Goal: Ask a question: Seek information or help from site administrators or community

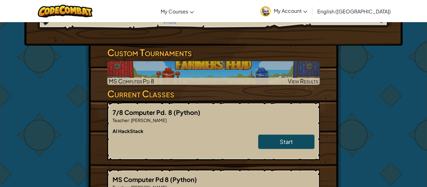
scroll to position [83, 0]
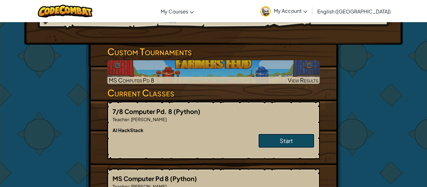
click at [293, 146] on link "Start" at bounding box center [286, 141] width 56 height 14
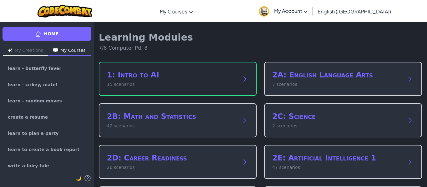
click at [190, 82] on p "15 scenarios" at bounding box center [171, 84] width 129 height 7
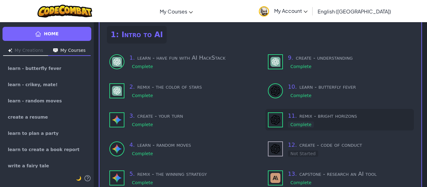
scroll to position [38, 0]
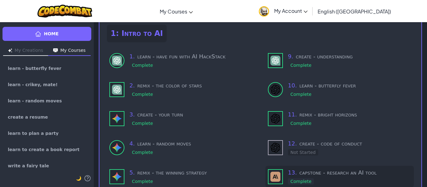
click at [321, 178] on div "13 . capstone - research an AI tool Complete" at bounding box center [349, 176] width 123 height 17
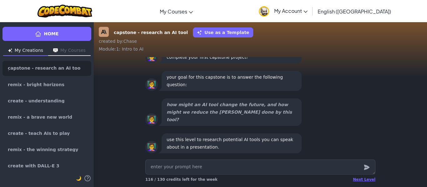
type textarea "x"
type textarea "h"
type textarea "x"
type textarea "ho"
type textarea "x"
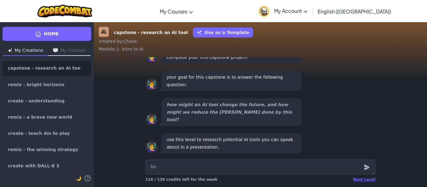
type textarea "how"
type textarea "x"
type textarea "how"
type textarea "x"
type textarea "how d"
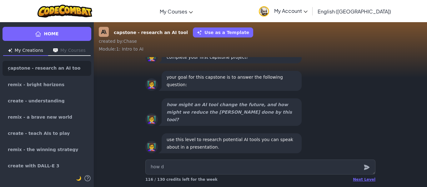
type textarea "x"
type textarea "how doe"
type textarea "x"
type textarea "how does"
type textarea "x"
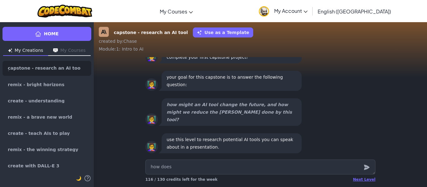
type textarea "how does t"
type textarea "x"
type textarea "how does ti"
type textarea "x"
type textarea "how does tik"
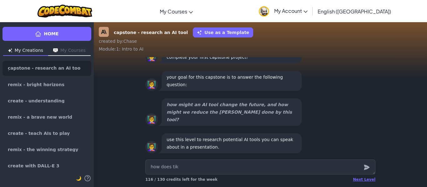
type textarea "x"
type textarea "how does tikt"
type textarea "x"
type textarea "how does tikto"
type textarea "x"
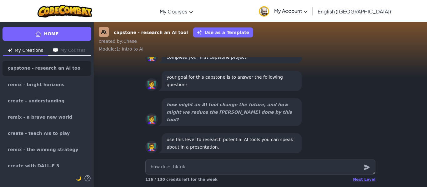
type textarea "how does"
type textarea "x"
type textarea "how does TikTok"
type textarea "x"
type textarea "how does TikTok f"
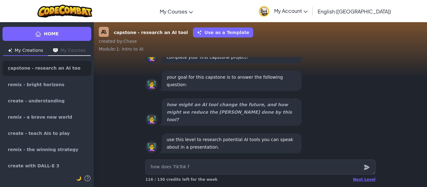
type textarea "x"
type textarea "how does TikTok fy"
type textarea "x"
type textarea "how does TikTok fyp"
type textarea "x"
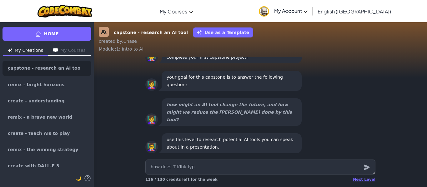
type textarea "how does TikTok fyp"
type textarea "x"
type textarea "how does TikTok fyp d"
type textarea "x"
type textarea "how does TikTok fyp do"
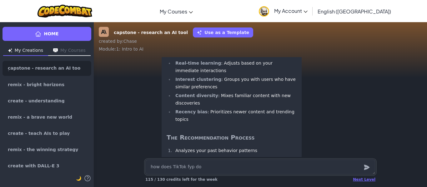
scroll to position [0, 0]
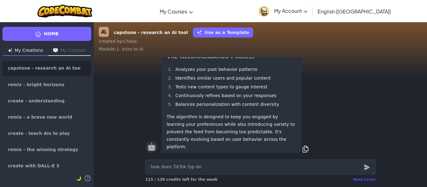
click at [359, 180] on div "Next Level" at bounding box center [364, 179] width 22 height 5
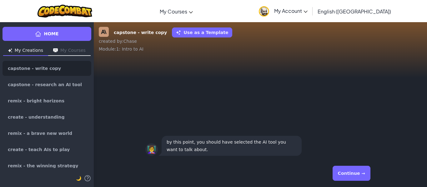
click at [354, 172] on button "Continue →" at bounding box center [351, 173] width 38 height 15
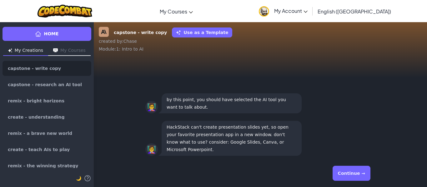
click at [354, 170] on button "Continue →" at bounding box center [351, 173] width 38 height 15
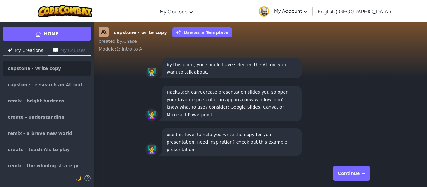
click at [349, 167] on button "Continue →" at bounding box center [351, 173] width 38 height 15
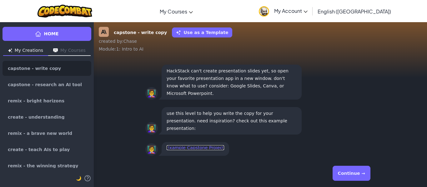
click at [192, 145] on link "Example Capstone Project" at bounding box center [194, 147] width 57 height 5
click at [359, 172] on button "Continue →" at bounding box center [351, 173] width 38 height 15
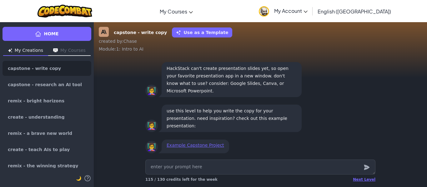
type textarea "x"
type textarea "c"
type textarea "x"
type textarea "ca"
type textarea "x"
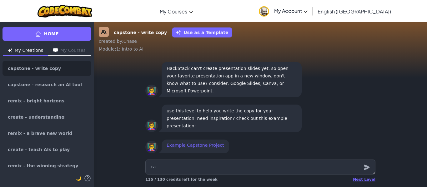
type textarea "can"
type textarea "x"
type textarea "can"
type textarea "x"
type textarea "can y"
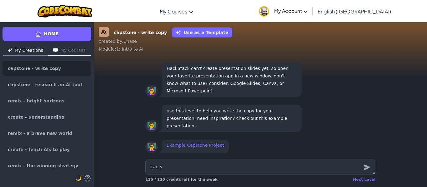
type textarea "x"
type textarea "can yo"
type textarea "x"
type textarea "can you"
type textarea "x"
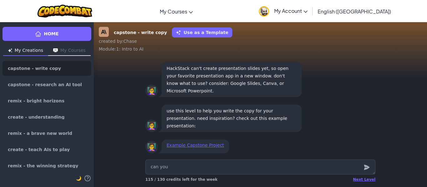
type textarea "can you"
type textarea "x"
type textarea "can you h"
type textarea "x"
type textarea "can you he"
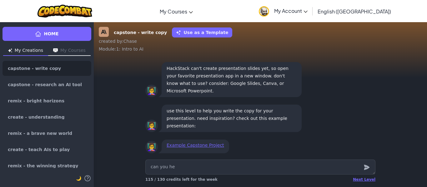
type textarea "x"
type textarea "can you hel"
type textarea "x"
type textarea "can you help"
type textarea "x"
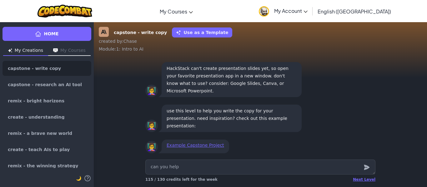
type textarea "can you help"
type textarea "x"
type textarea "can you help m"
type textarea "x"
type textarea "can you help me"
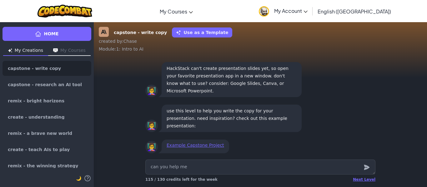
type textarea "x"
type textarea "can you help me"
type textarea "x"
type textarea "can you help me t"
type textarea "x"
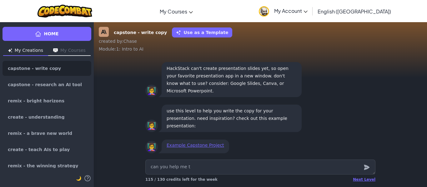
type textarea "can you help me ta"
type textarea "x"
type textarea "can you help me tal"
type textarea "x"
type textarea "can you help me talk"
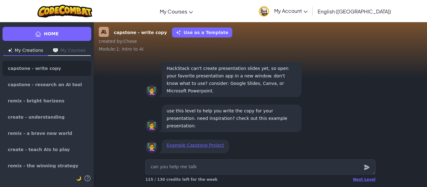
type textarea "x"
type textarea "can you help me talk"
type textarea "x"
type textarea "can you help me talk a"
type textarea "x"
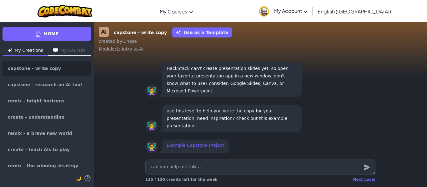
type textarea "can you help me talk ab"
type textarea "x"
type textarea "can you help me talk abo"
type textarea "x"
type textarea "can you help me talk abou"
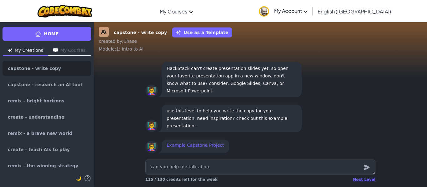
type textarea "x"
type textarea "can you help me talk about"
type textarea "x"
type textarea "can you help me talk about"
type textarea "x"
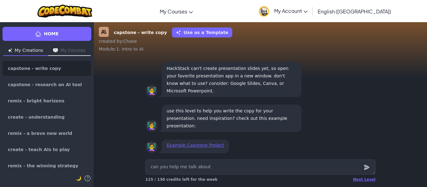
type textarea "can you help me talk about w"
type textarea "x"
type textarea "can you help me talk about wha"
type textarea "x"
type textarea "can you help me talk about what"
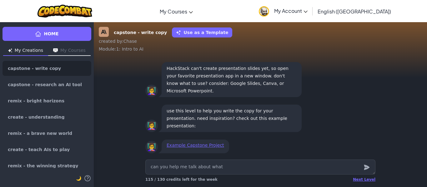
type textarea "x"
type textarea "can you help me talk about what"
type textarea "x"
type textarea "can you help me talk about what t"
type textarea "x"
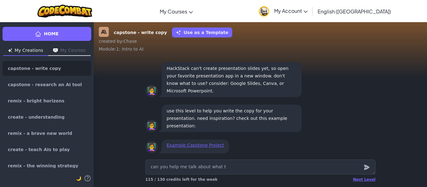
type textarea "can you help me talk about what th"
type textarea "x"
type textarea "can you help me talk about what the"
type textarea "x"
type textarea "can you help me talk about what the"
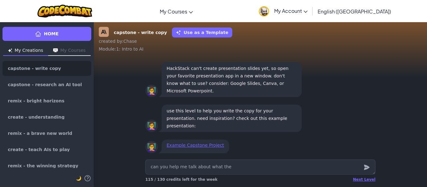
type textarea "x"
type textarea "can you help me talk about what the t"
type textarea "x"
type textarea "can you help me talk about what the ti"
type textarea "x"
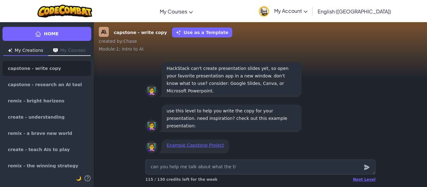
type textarea "can you help me talk about what the tik"
type textarea "x"
type textarea "can you help me talk about what the tikt"
type textarea "x"
type textarea "can you help me talk about what the tikto"
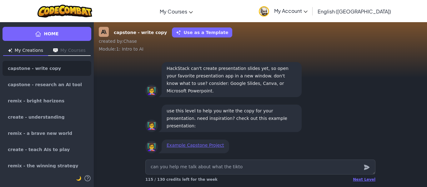
type textarea "x"
type textarea "can you help me talk about what the"
type textarea "x"
type textarea "can you help me talk about what the TikTok"
type textarea "x"
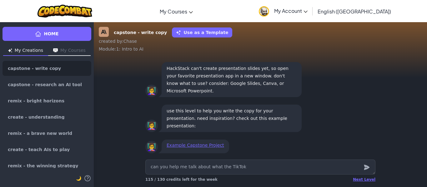
type textarea "can you help me talk about what the TikTok f"
type textarea "x"
type textarea "can you help me talk about what the TikTok fy"
type textarea "x"
type textarea "can you help me talk about what the TikTok fyp"
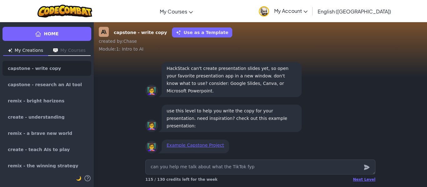
type textarea "x"
type textarea "can you help me talk about what the TikTok fyp"
type textarea "x"
type textarea "can you help me talk about what the TikTok fyp i"
type textarea "x"
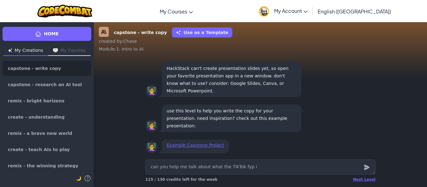
type textarea "can you help me talk about what the TikTok fyp is"
type textarea "x"
type textarea "can you help me talk about what the TikTok fyp is"
click at [199, 149] on div "Example Capstone Project" at bounding box center [194, 147] width 67 height 14
click at [198, 145] on link "Example Capstone Project" at bounding box center [194, 145] width 57 height 5
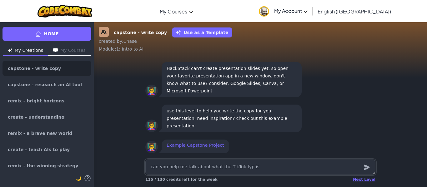
click at [254, 167] on textarea "can you help me talk about what the TikTok fyp is" at bounding box center [260, 167] width 230 height 15
type textarea "x"
type textarea "can you help me talk about what the TikTok fyp is"
type textarea "x"
type textarea "can you help me talk about what the TikTok fyp is."
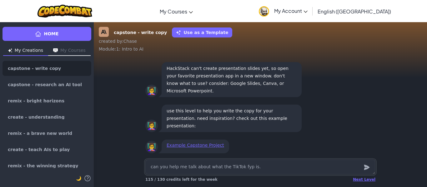
type textarea "x"
type textarea "can you help me talk about what the TikTok fyp is."
type textarea "x"
type textarea "can you help me talk about what the TikTok fyp is. o"
type textarea "x"
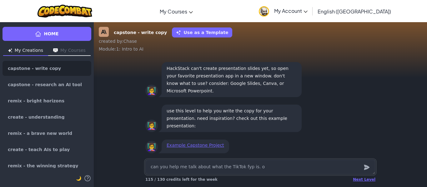
type textarea "can you help me talk about what the TikTok fyp is. ow"
type textarea "x"
type textarea "can you help me talk about what the TikTok fyp is. ow"
type textarea "x"
type textarea "can you help me talk about what the TikTok fyp is. ow i"
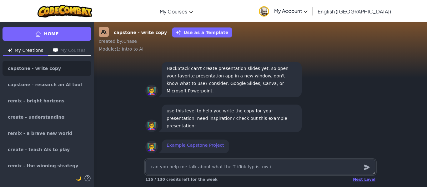
type textarea "x"
type textarea "can you help me talk about what the TikTok fyp is. ow it"
type textarea "x"
type textarea "can you help me talk about what the TikTok fyp is. ow it"
type textarea "x"
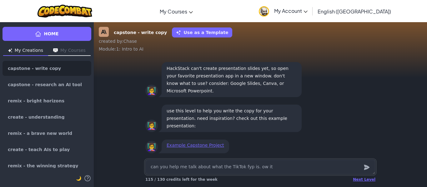
type textarea "can you help me talk about what the TikTok fyp is. ow it w"
type textarea "x"
type textarea "can you help me talk about what the TikTok fyp is. ow it wo"
type textarea "x"
type textarea "can you help me talk about what the TikTok fyp is. ow it wor"
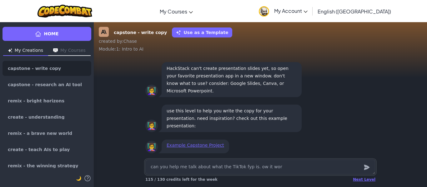
type textarea "x"
type textarea "can you help me talk about what the TikTok fyp is. ow it work"
type textarea "x"
type textarea "can you help me talk about what the TikTok fyp is. ow it works"
type textarea "x"
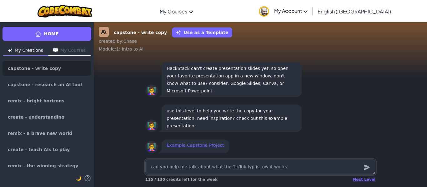
type textarea "can you help me talk about what the TikTok fyp is. ow it works."
click at [250, 169] on textarea "can you help me talk about what the TikTok fyp is. ow it works." at bounding box center [260, 167] width 230 height 15
type textarea "x"
type textarea "can you help me talk about what the TikTok fyp is. How it works."
click at [292, 165] on textarea "can you help me talk about what the TikTok fyp is. How it works." at bounding box center [260, 167] width 230 height 15
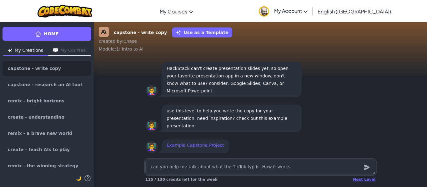
type textarea "x"
type textarea "can you help me talk about what the TikTok fyp is. How it works."
type textarea "x"
type textarea "can you help me talk about what the TikTok fyp is. How it works. a"
type textarea "x"
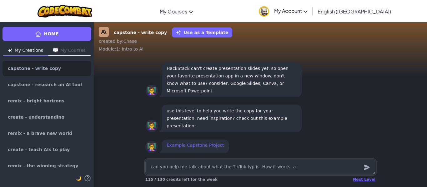
type textarea "can you help me talk about what the TikTok fyp is. How it works. an"
type textarea "x"
type textarea "can you help me talk about what the TikTok fyp is. How it works. and"
type textarea "x"
type textarea "can you help me talk about what the TikTok fyp is. How it works. and"
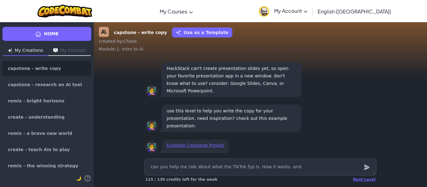
type textarea "x"
type textarea "can you help me talk about what the TikTok fyp is. How it works. and"
type textarea "x"
type textarea "can you help me talk about what the TikTok fyp is. How it works. an"
type textarea "x"
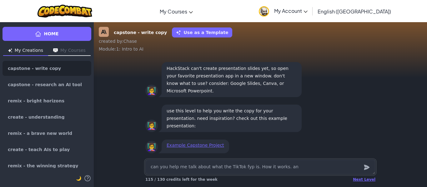
type textarea "can you help me talk about what the TikTok fyp is. How it works. a"
type textarea "x"
type textarea "can you help me talk about what the TikTok fyp is. How it works."
type textarea "x"
type textarea "can you help me talk about what the TikTok fyp is. How it works."
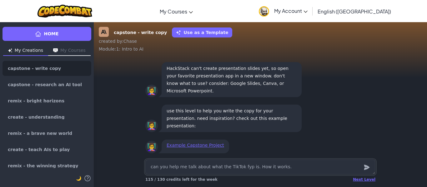
type textarea "x"
type textarea "can you help me talk about what the TikTok fyp is. How it works"
type textarea "x"
type textarea "can you help me talk about what the TikTok fyp is. How it work"
type textarea "x"
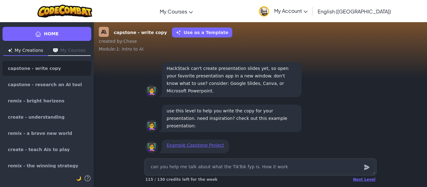
type textarea "can you help me talk about what the TikTok fyp is. How it works"
type textarea "x"
type textarea "can you help me talk about what the TikTok fyp is. How it works"
type textarea "x"
type textarea "can you help me talk about what the TikTok fyp is. How it works a"
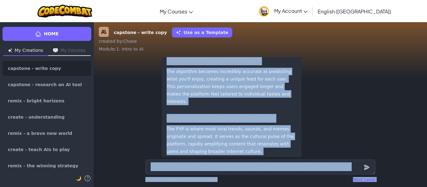
scroll to position [0, 0]
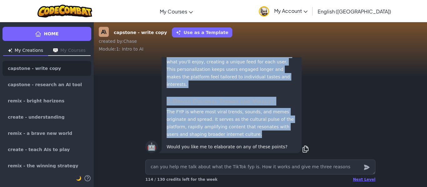
drag, startPoint x: 166, startPoint y: 77, endPoint x: 233, endPoint y: 137, distance: 89.1
copy div "What is the TikTok FYP? The "For You Page" is TikTok's main feed that shows use…"
click at [365, 171] on icon "submit" at bounding box center [366, 167] width 7 height 7
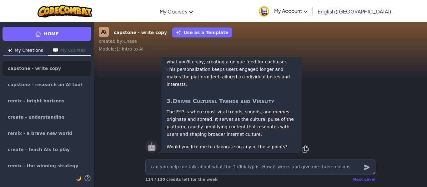
click at [366, 181] on div "Next Level" at bounding box center [364, 179] width 22 height 5
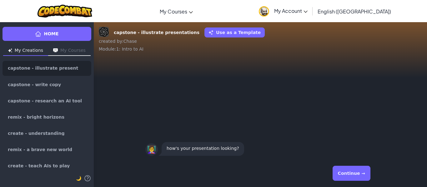
click at [366, 180] on div "Continue →" at bounding box center [260, 173] width 230 height 22
click at [356, 174] on button "Continue →" at bounding box center [351, 173] width 38 height 15
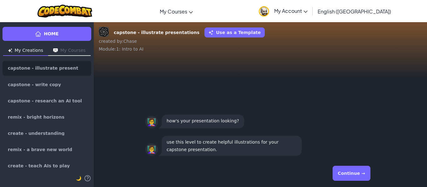
click at [356, 174] on button "Continue →" at bounding box center [351, 173] width 38 height 15
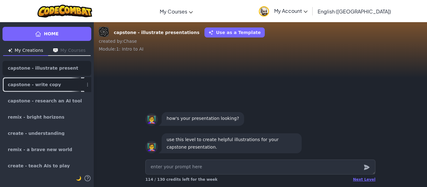
click at [22, 90] on link "capstone - write copy" at bounding box center [46, 84] width 89 height 15
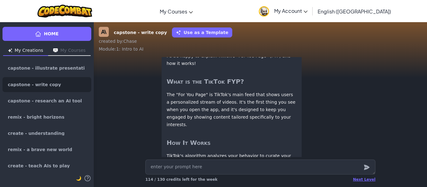
scroll to position [-256, 0]
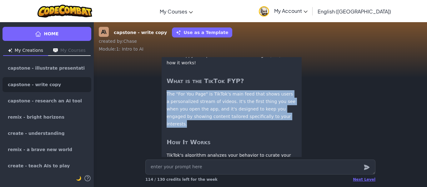
drag, startPoint x: 166, startPoint y: 118, endPoint x: 276, endPoint y: 141, distance: 111.7
click at [276, 128] on p "The "For You Page" is TikTok's main feed that shows users a personalized stream…" at bounding box center [231, 108] width 130 height 37
copy p "The "For You Page" is TikTok's main feed that shows users a personalized stream…"
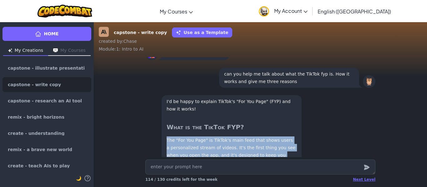
scroll to position [-307, 0]
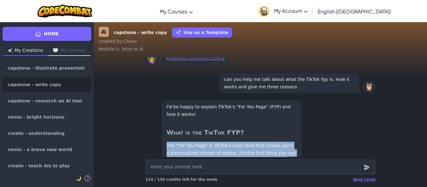
click at [190, 60] on link "Example Capstone Project" at bounding box center [194, 57] width 57 height 5
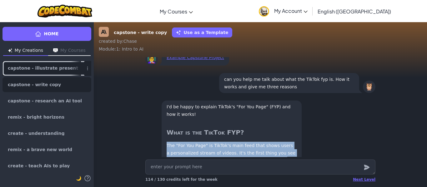
click at [53, 74] on link "capstone - illustrate presentations" at bounding box center [46, 68] width 89 height 15
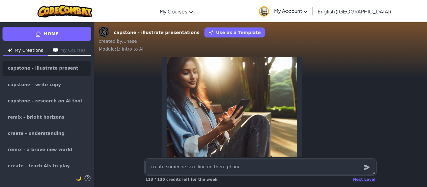
scroll to position [-105, 0]
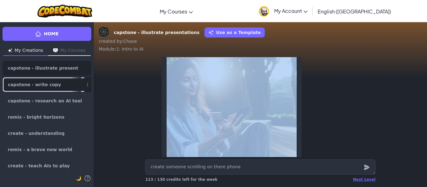
click at [71, 87] on div at bounding box center [76, 84] width 10 height 14
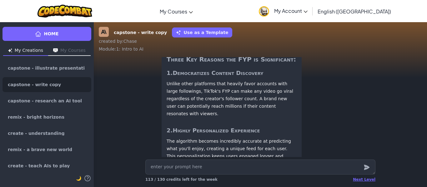
scroll to position [-92, 0]
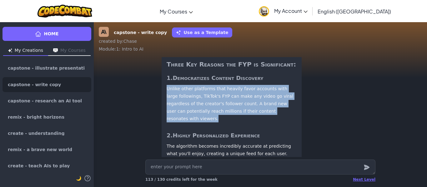
drag, startPoint x: 166, startPoint y: 106, endPoint x: 260, endPoint y: 119, distance: 94.7
click at [270, 122] on p "Unlike other platforms that heavily favor accounts with large followings, TikTo…" at bounding box center [231, 103] width 130 height 37
copy p "Unlike other platforms that heavily favor accounts with large followings, TikTo…"
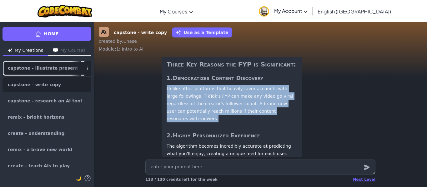
click at [43, 67] on span "capstone - illustrate presentations" at bounding box center [44, 68] width 73 height 5
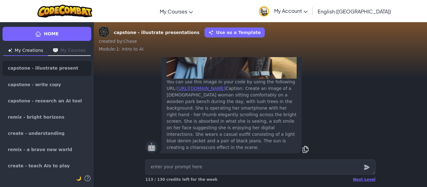
click at [192, 171] on textarea at bounding box center [260, 167] width 230 height 15
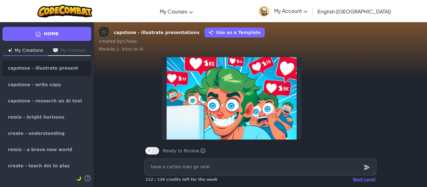
scroll to position [-113, 0]
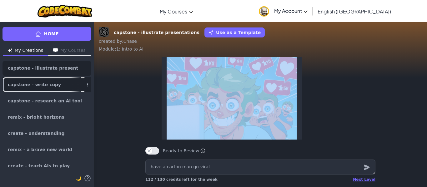
click at [62, 90] on link "capstone - write copy" at bounding box center [46, 84] width 89 height 15
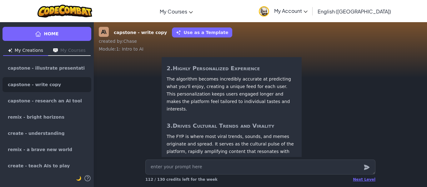
scroll to position [-27, 0]
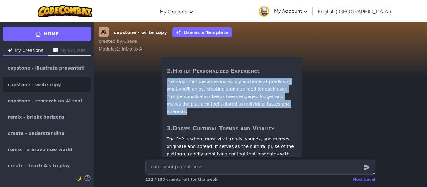
drag, startPoint x: 167, startPoint y: 88, endPoint x: 276, endPoint y: 111, distance: 110.8
click at [276, 111] on p "The algorithm becomes incredibly accurate at predicting what you'll enjoy, crea…" at bounding box center [231, 96] width 130 height 37
copy p "The algorithm becomes incredibly accurate at predicting what you'll enjoy, crea…"
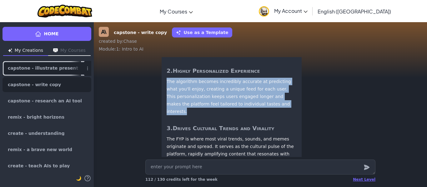
click at [65, 65] on link "capstone - illustrate presentations" at bounding box center [46, 68] width 89 height 15
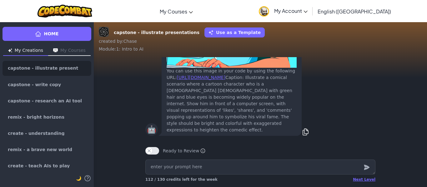
click at [195, 170] on textarea at bounding box center [260, 167] width 230 height 15
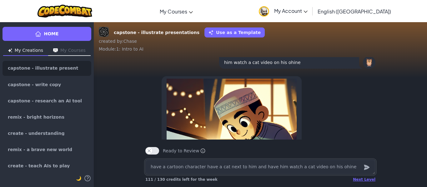
scroll to position [-134, 0]
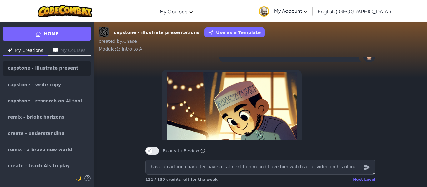
click at [214, 102] on img at bounding box center [231, 137] width 130 height 130
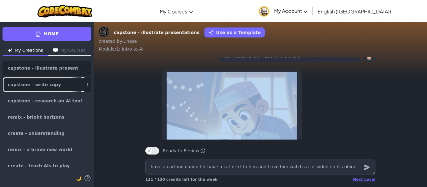
click at [35, 81] on link "capstone - write copy" at bounding box center [46, 84] width 89 height 15
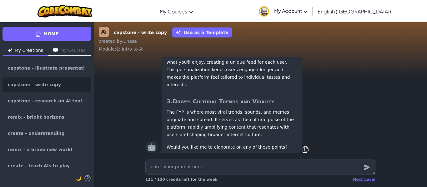
scroll to position [0, 0]
drag, startPoint x: 165, startPoint y: 111, endPoint x: 172, endPoint y: 112, distance: 6.9
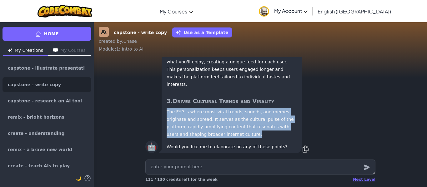
drag, startPoint x: 167, startPoint y: 110, endPoint x: 233, endPoint y: 136, distance: 70.5
click at [233, 136] on p "The FYP is where most viral trends, sounds, and memes originate and spread. It …" at bounding box center [231, 123] width 130 height 30
copy p "The FYP is where most viral trends, sounds, and memes originate and spread. It …"
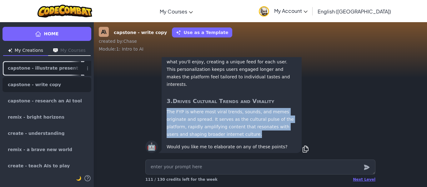
click at [52, 67] on span "capstone - illustrate presentations" at bounding box center [44, 68] width 73 height 5
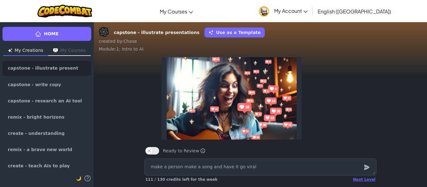
scroll to position [-108, 0]
